Goal: Find specific page/section

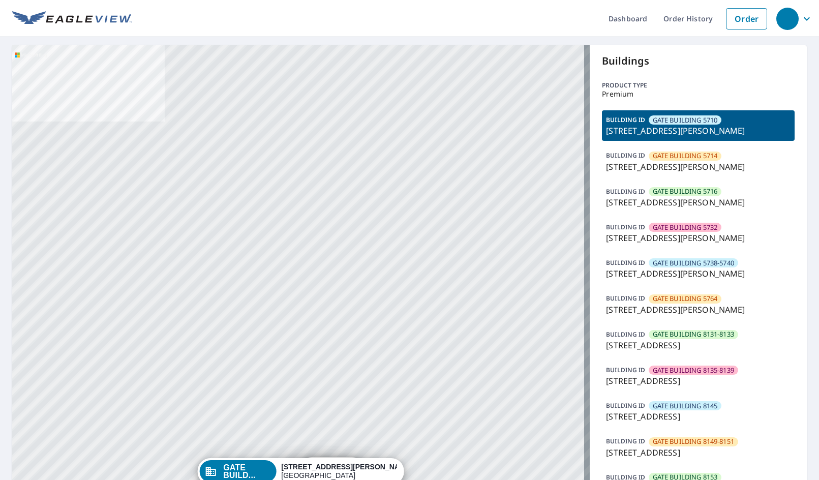
drag, startPoint x: 365, startPoint y: 281, endPoint x: 359, endPoint y: 247, distance: 34.2
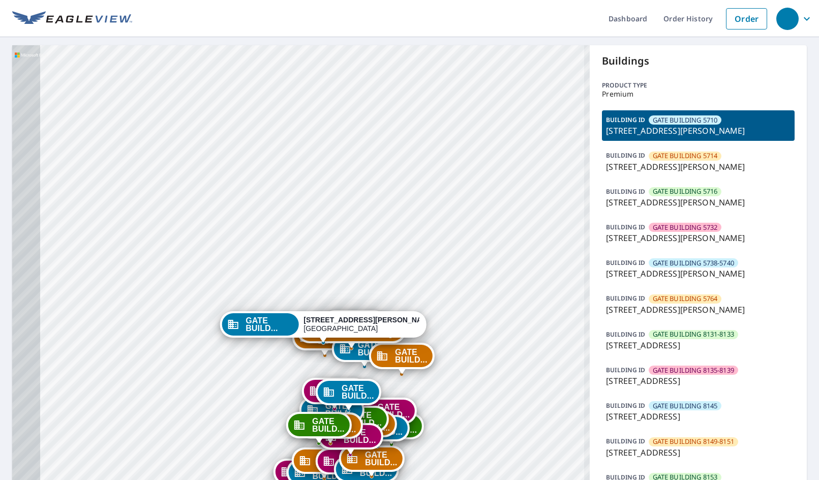
drag, startPoint x: 396, startPoint y: 338, endPoint x: 410, endPoint y: 313, distance: 28.5
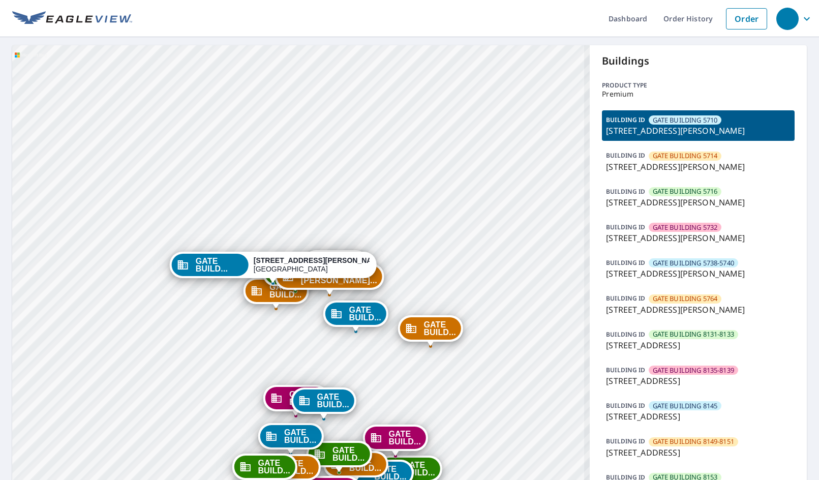
drag, startPoint x: 381, startPoint y: 398, endPoint x: 396, endPoint y: 320, distance: 78.6
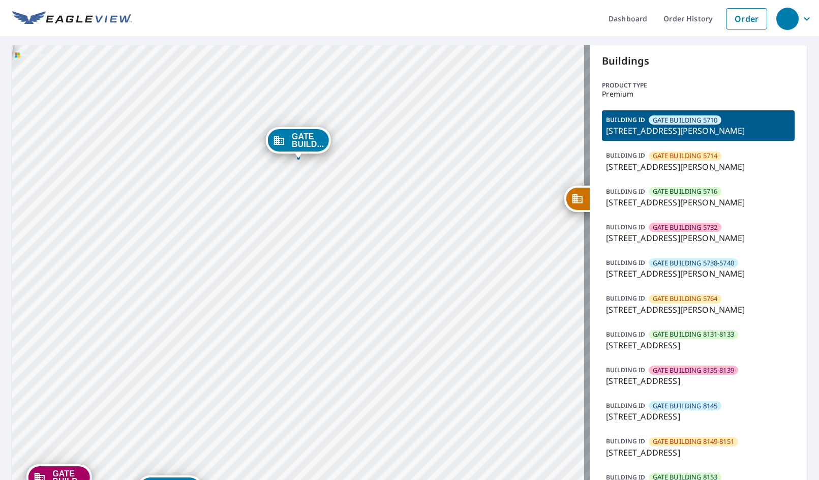
drag, startPoint x: 418, startPoint y: 276, endPoint x: 425, endPoint y: 265, distance: 12.8
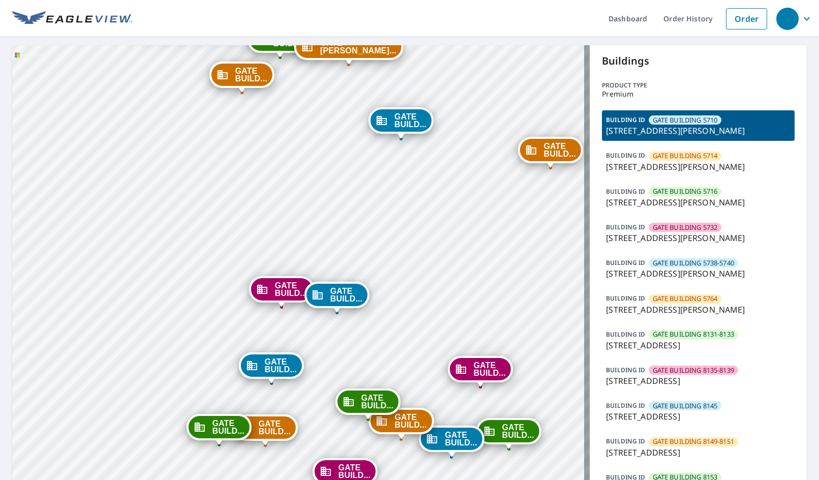
drag, startPoint x: 408, startPoint y: 315, endPoint x: 450, endPoint y: 243, distance: 82.7
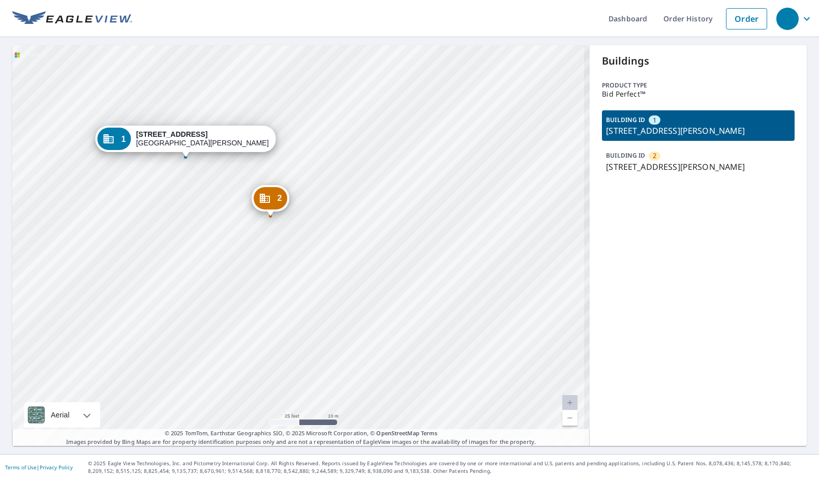
drag, startPoint x: 354, startPoint y: 263, endPoint x: 352, endPoint y: 244, distance: 19.4
click at [362, 264] on div "2 7901 Blind Pass Rd St Pete Beach, FL 33706 1 7979 Blind Pass Rd St Pete Beach…" at bounding box center [301, 245] width 578 height 401
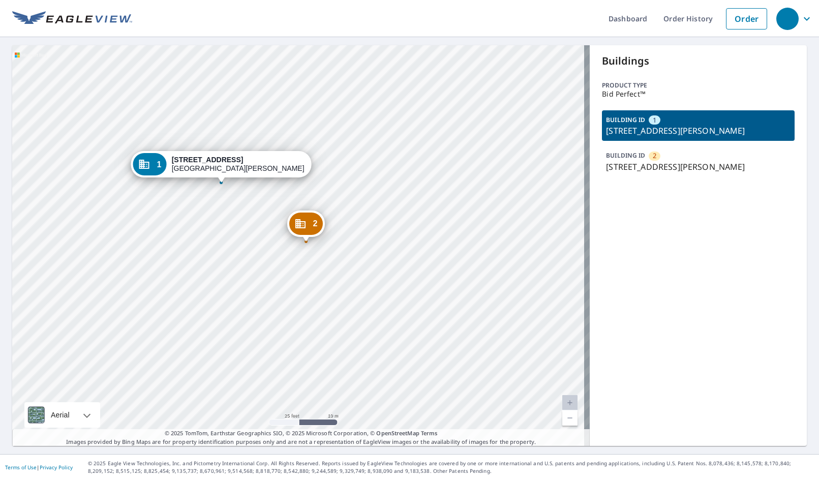
drag, startPoint x: 253, startPoint y: 234, endPoint x: 268, endPoint y: 236, distance: 15.4
click at [268, 236] on div "2 7901 Blind Pass Rd St Pete Beach, FL 33706 1 7979 Blind Pass Rd St Pete Beach…" at bounding box center [301, 245] width 578 height 401
